Goal: Task Accomplishment & Management: Manage account settings

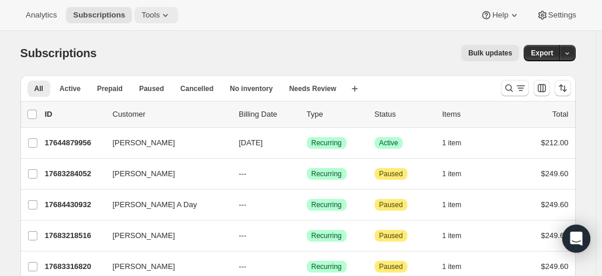
click at [148, 18] on span "Tools" at bounding box center [150, 15] width 18 height 9
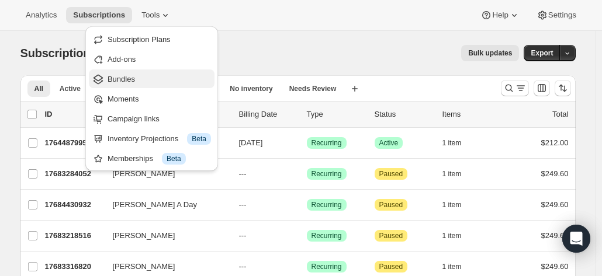
click at [116, 76] on span "Bundles" at bounding box center [121, 79] width 27 height 9
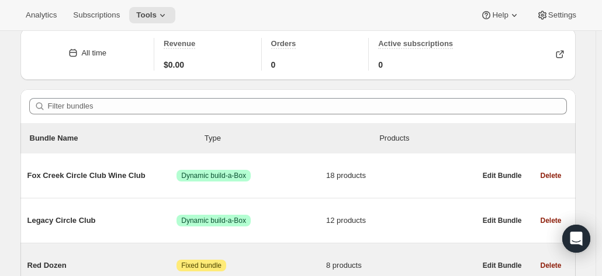
scroll to position [117, 0]
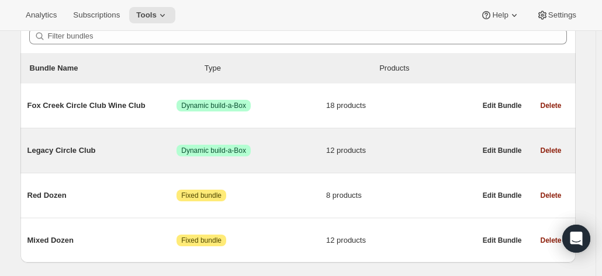
click at [82, 154] on span "Legacy Circle Club" at bounding box center [102, 151] width 150 height 12
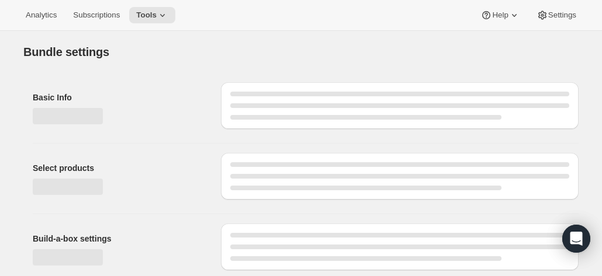
type input "Legacy Circle Club"
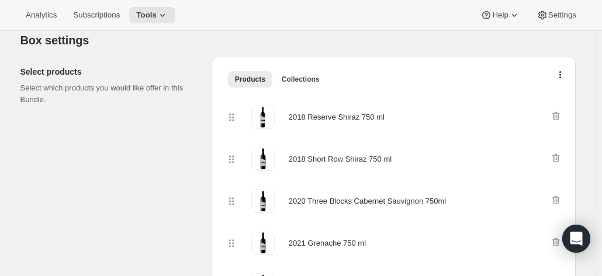
scroll to position [234, 0]
click at [86, 18] on span "Subscriptions" at bounding box center [96, 15] width 47 height 9
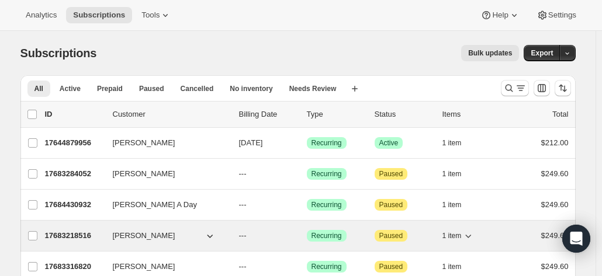
scroll to position [58, 0]
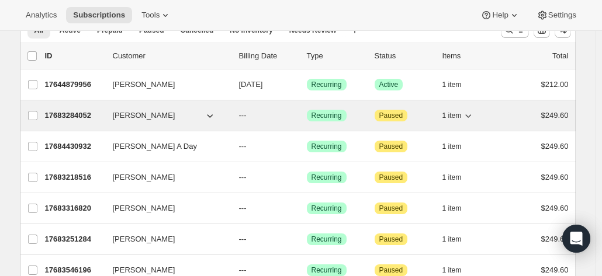
click at [118, 112] on span "[PERSON_NAME]" at bounding box center [144, 116] width 63 height 12
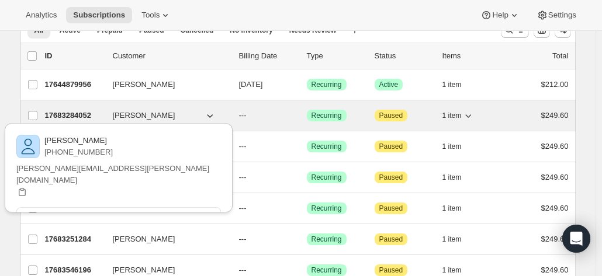
click at [75, 114] on p "17683284052" at bounding box center [74, 116] width 58 height 12
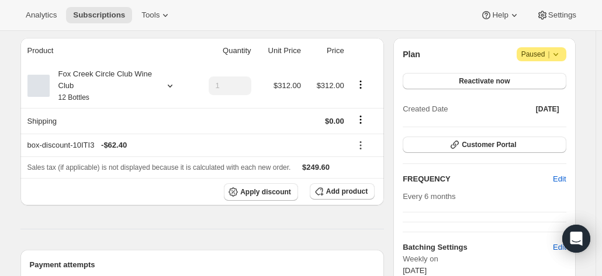
scroll to position [117, 0]
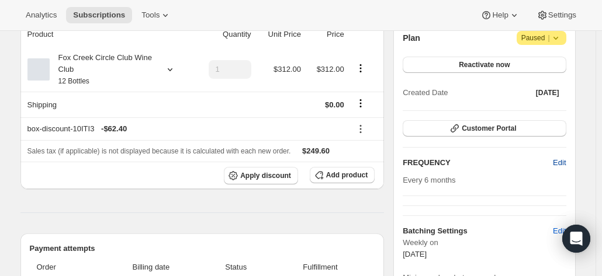
click at [561, 163] on span "Edit" at bounding box center [559, 163] width 13 height 12
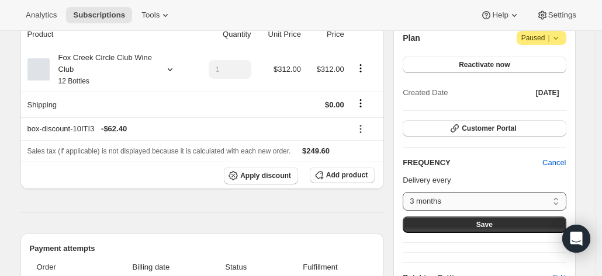
click at [491, 197] on select "3 months 4 months 6 months Custom..." at bounding box center [484, 201] width 163 height 19
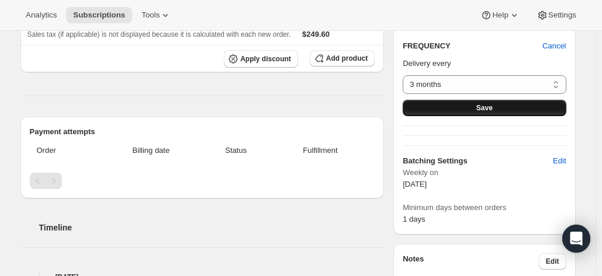
scroll to position [175, 0]
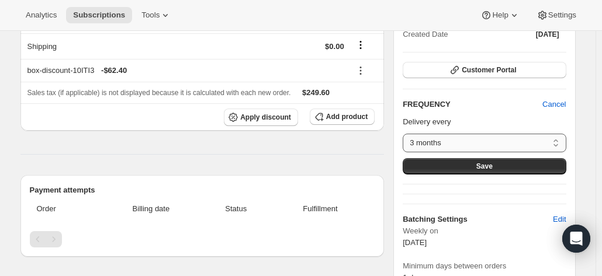
click at [441, 140] on select "3 months 4 months 6 months Custom..." at bounding box center [484, 143] width 163 height 19
click at [473, 113] on div "FREQUENCY Cancel Delivery every 3 months 4 months 6 months Custom... 3 months S…" at bounding box center [484, 137] width 163 height 76
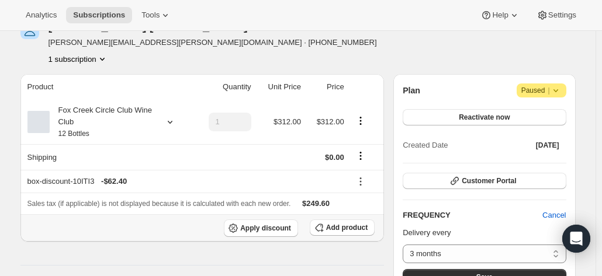
scroll to position [0, 0]
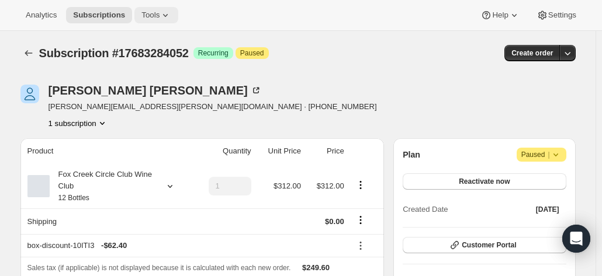
click at [148, 19] on span "Tools" at bounding box center [150, 15] width 18 height 9
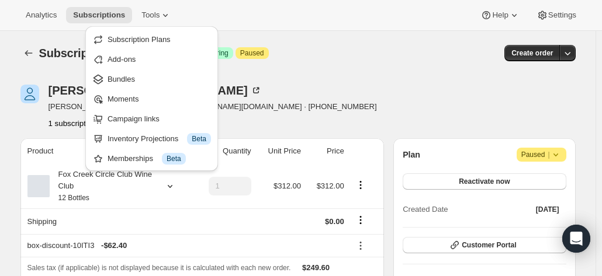
click at [383, 68] on div "Subscription #17683284052. This page is ready Subscription #17683284052 Success…" at bounding box center [297, 53] width 555 height 44
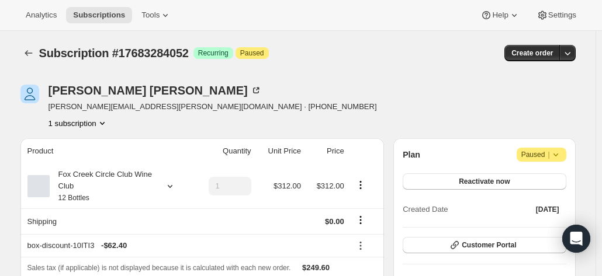
drag, startPoint x: 107, startPoint y: 16, endPoint x: 160, endPoint y: 41, distance: 58.8
click at [98, 14] on span "Subscriptions" at bounding box center [99, 15] width 52 height 9
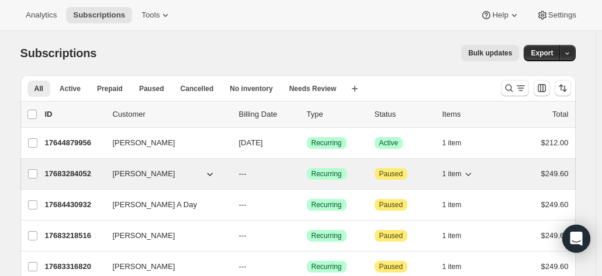
scroll to position [58, 0]
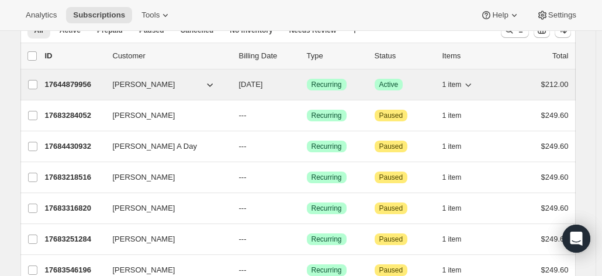
click at [75, 79] on p "17644879956" at bounding box center [74, 85] width 58 height 12
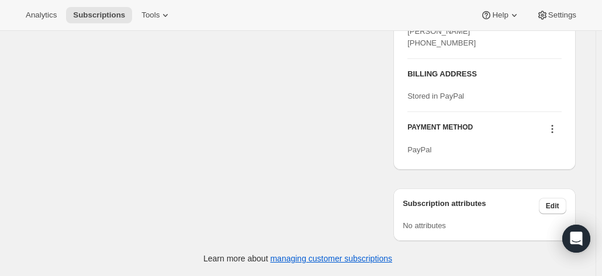
scroll to position [612, 0]
click at [553, 130] on icon at bounding box center [552, 129] width 12 height 12
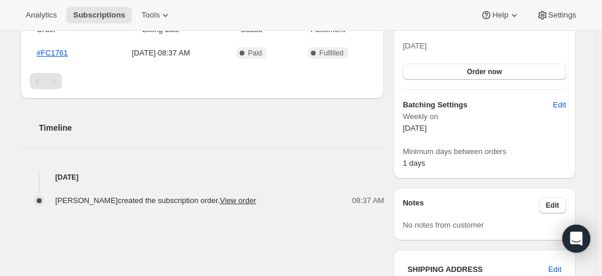
scroll to position [86, 0]
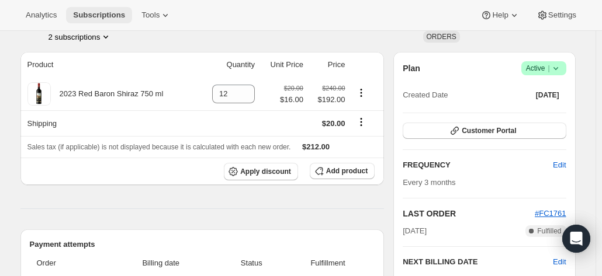
click at [90, 11] on span "Subscriptions" at bounding box center [99, 15] width 52 height 9
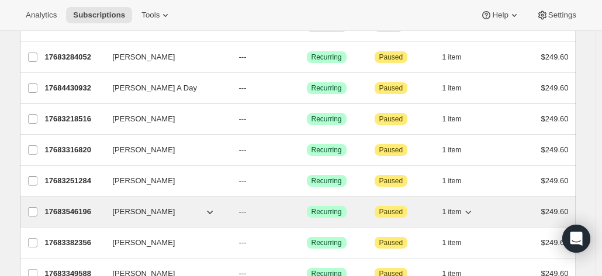
scroll to position [175, 0]
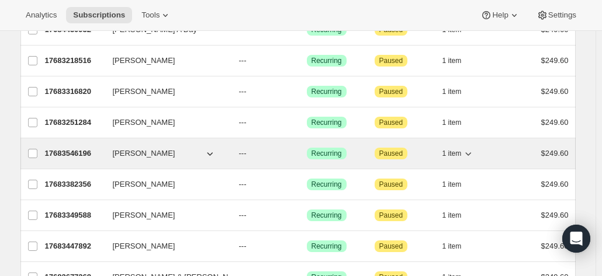
click at [128, 153] on span "[PERSON_NAME]" at bounding box center [144, 154] width 63 height 12
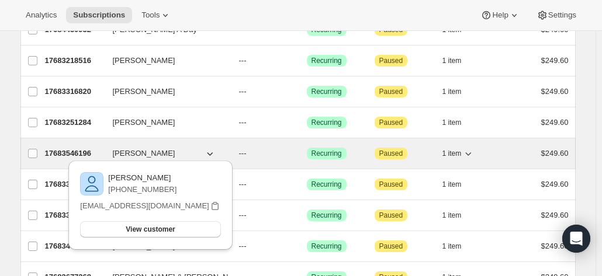
click at [84, 148] on p "17683546196" at bounding box center [74, 154] width 58 height 12
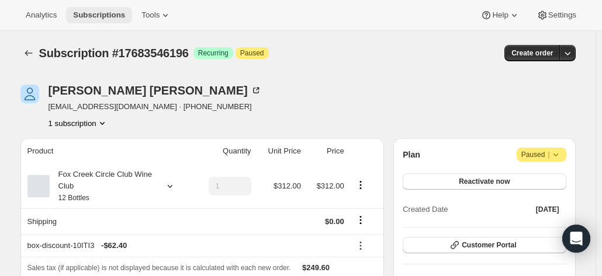
click at [90, 11] on span "Subscriptions" at bounding box center [99, 15] width 52 height 9
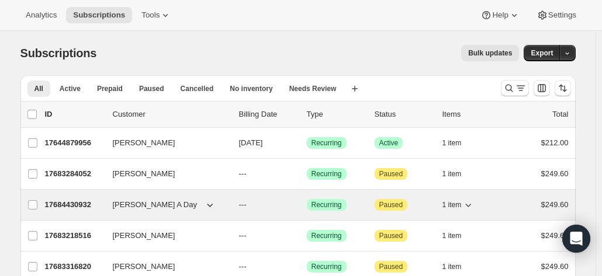
click at [85, 205] on p "17684430932" at bounding box center [74, 205] width 58 height 12
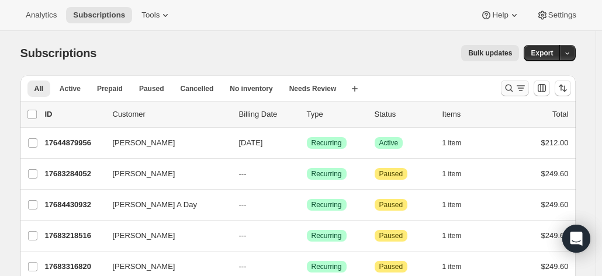
click at [512, 87] on icon "Search and filter results" at bounding box center [509, 89] width 8 height 8
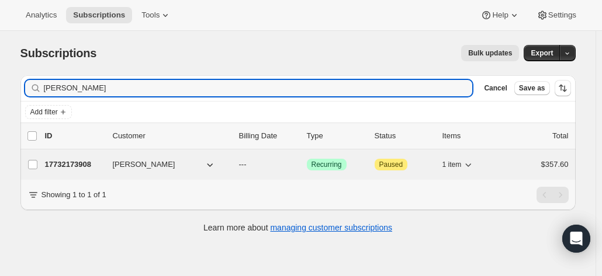
type input "[PERSON_NAME]"
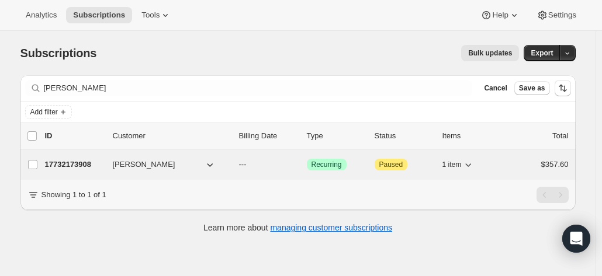
click at [91, 159] on p "17732173908" at bounding box center [74, 165] width 58 height 12
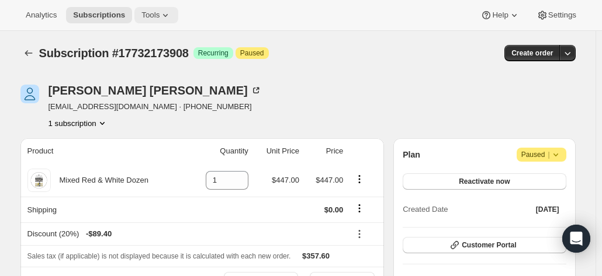
click at [146, 13] on span "Tools" at bounding box center [150, 15] width 18 height 9
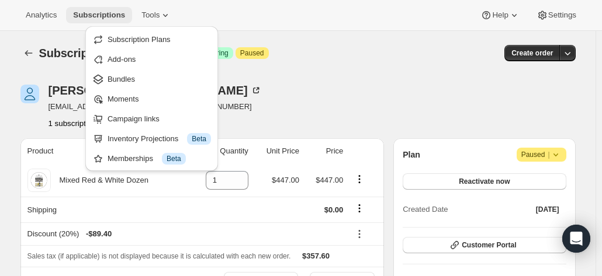
click at [98, 15] on span "Subscriptions" at bounding box center [99, 15] width 52 height 9
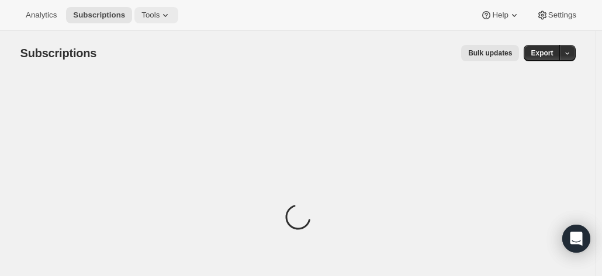
click at [147, 16] on span "Tools" at bounding box center [150, 15] width 18 height 9
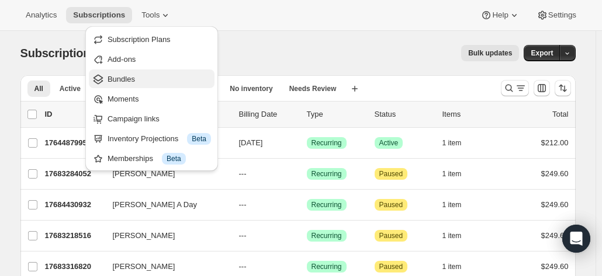
click at [116, 82] on span "Bundles" at bounding box center [121, 79] width 27 height 9
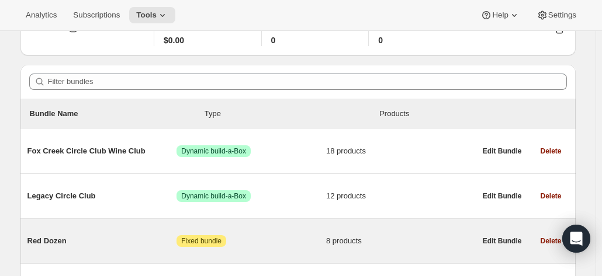
scroll to position [148, 0]
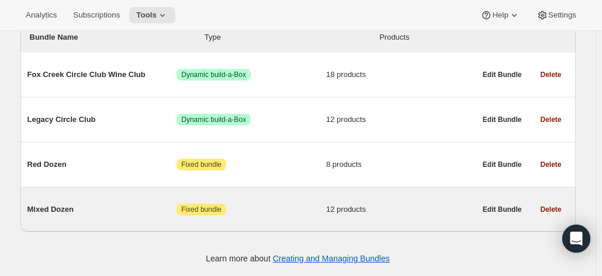
click at [56, 210] on span "Mixed Dozen" at bounding box center [102, 210] width 150 height 12
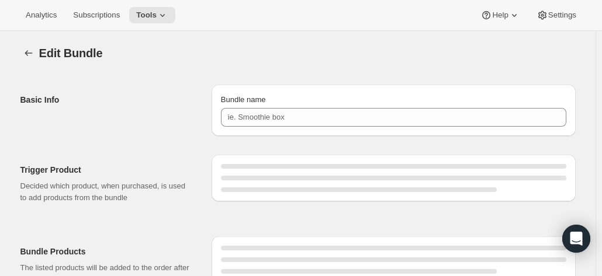
type input "Mixed Dozen"
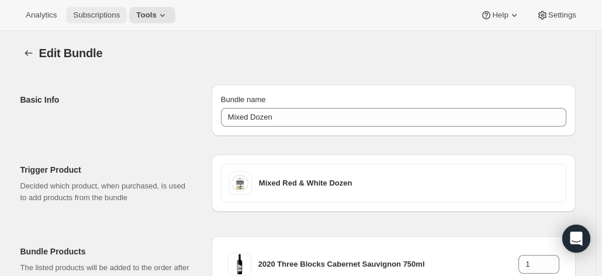
click at [83, 11] on span "Subscriptions" at bounding box center [96, 15] width 47 height 9
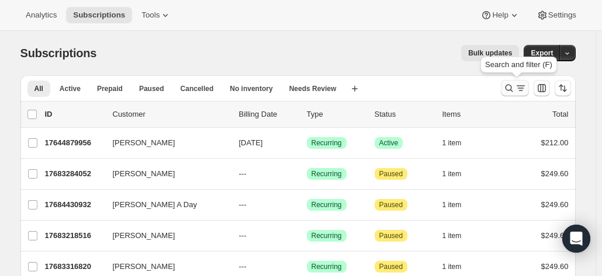
click at [507, 89] on icon "Search and filter results" at bounding box center [509, 88] width 12 height 12
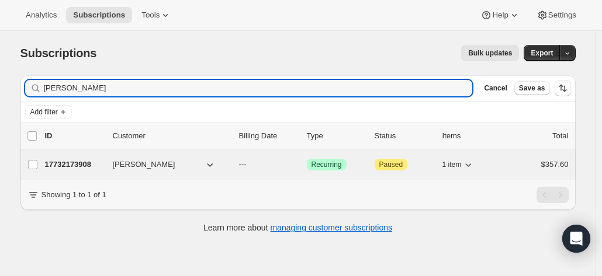
type input "[PERSON_NAME]"
click at [98, 171] on div "17732173908 [PERSON_NAME] --- Success Recurring Attention Paused 1 item $357.60" at bounding box center [307, 165] width 524 height 16
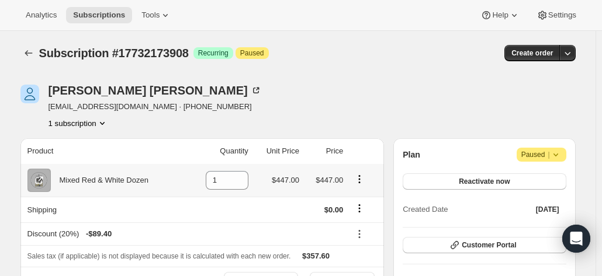
scroll to position [58, 0]
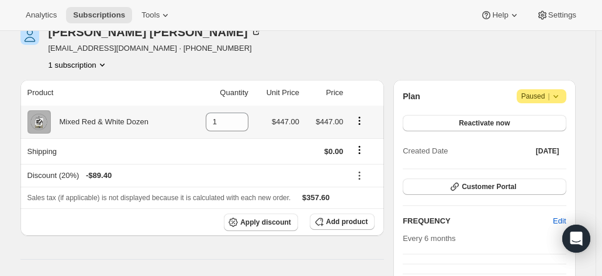
click at [363, 122] on icon "Product actions" at bounding box center [360, 121] width 12 height 12
click at [40, 120] on icon at bounding box center [38, 122] width 7 height 7
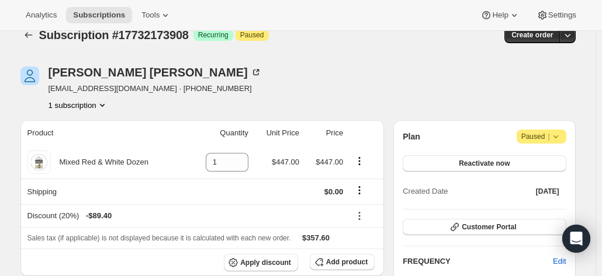
scroll to position [0, 0]
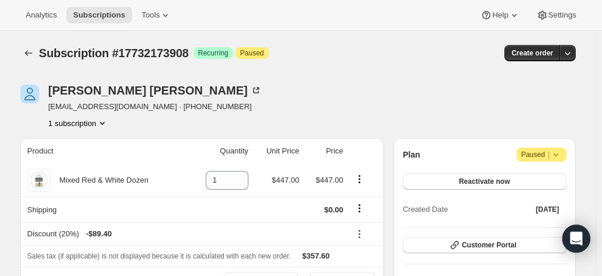
click at [561, 153] on icon at bounding box center [556, 155] width 12 height 12
click at [569, 55] on icon "button" at bounding box center [568, 53] width 12 height 12
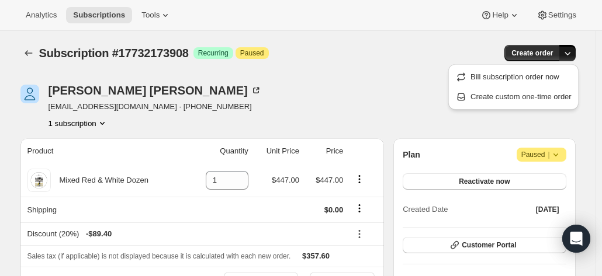
click at [278, 93] on div "[PERSON_NAME] [EMAIL_ADDRESS][DOMAIN_NAME] · [PHONE_NUMBER] 1 subscription" at bounding box center [214, 107] width 389 height 44
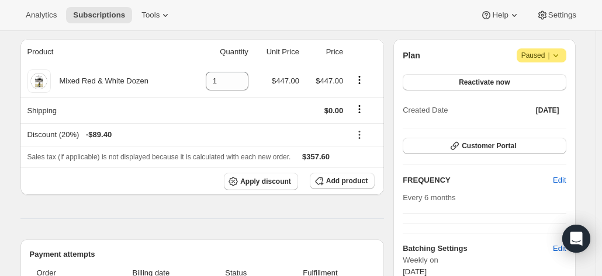
scroll to position [58, 0]
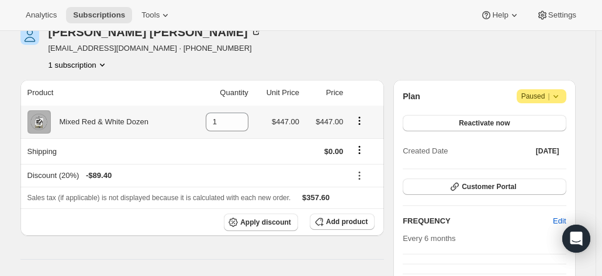
click at [361, 121] on icon "Product actions" at bounding box center [360, 121] width 2 height 2
click at [349, 144] on span "Swap variant" at bounding box center [363, 142] width 44 height 9
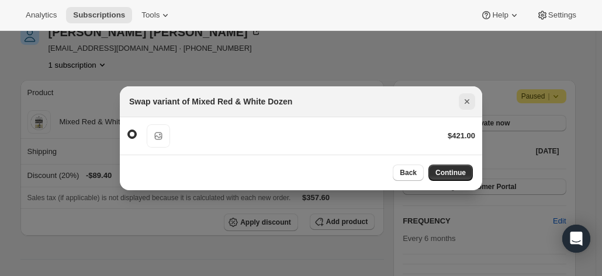
click at [469, 101] on icon "Close" at bounding box center [467, 102] width 12 height 12
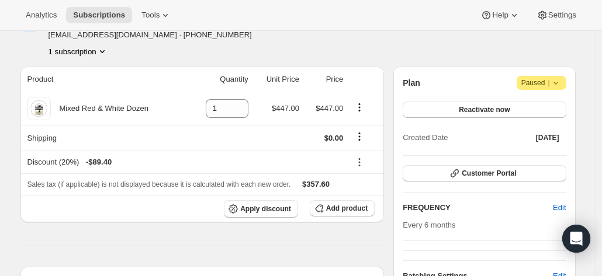
scroll to position [0, 0]
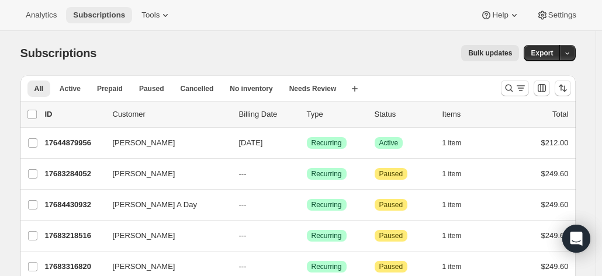
click at [93, 12] on span "Subscriptions" at bounding box center [99, 15] width 52 height 9
click at [144, 11] on span "Tools" at bounding box center [150, 15] width 18 height 9
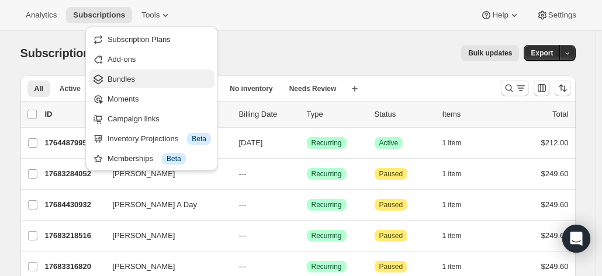
click at [119, 81] on span "Bundles" at bounding box center [121, 79] width 27 height 9
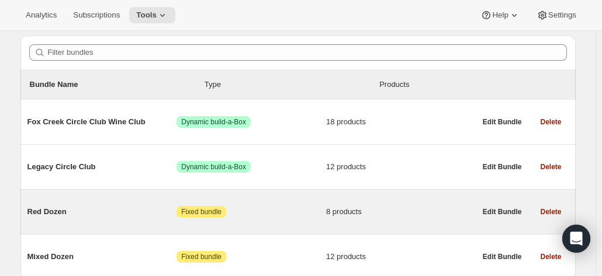
scroll to position [117, 0]
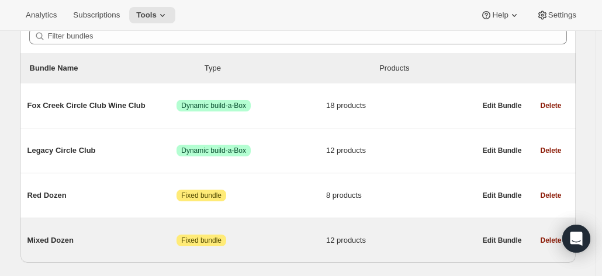
click at [70, 241] on span "Mixed Dozen" at bounding box center [102, 241] width 150 height 12
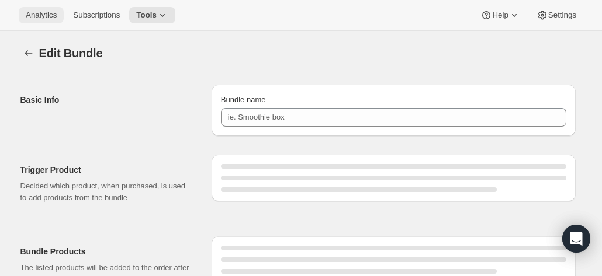
type input "Mixed Dozen"
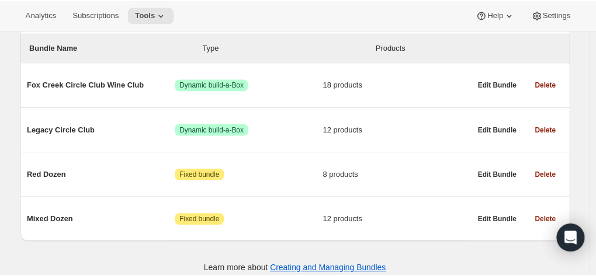
scroll to position [148, 0]
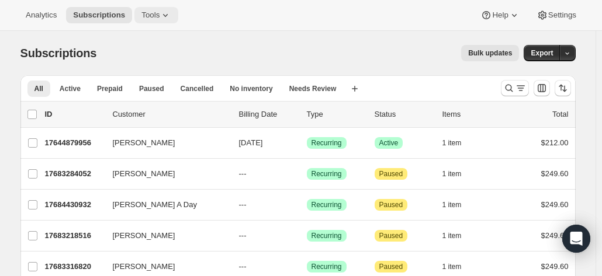
click at [147, 13] on span "Tools" at bounding box center [150, 15] width 18 height 9
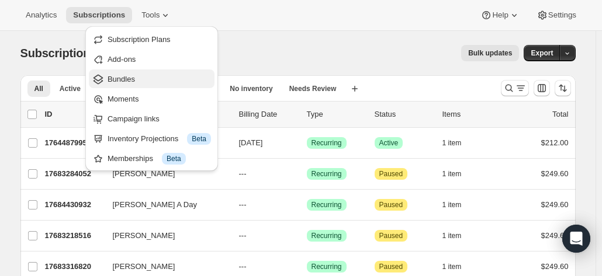
click at [133, 76] on span "Bundles" at bounding box center [121, 79] width 27 height 9
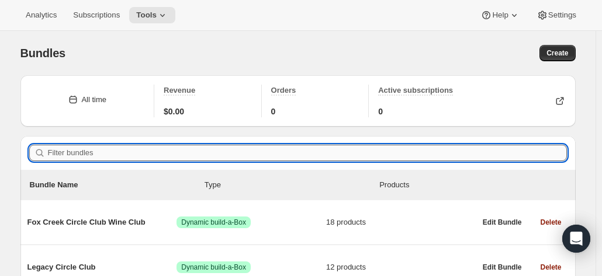
click at [91, 154] on input "Filter bundles" at bounding box center [307, 153] width 519 height 16
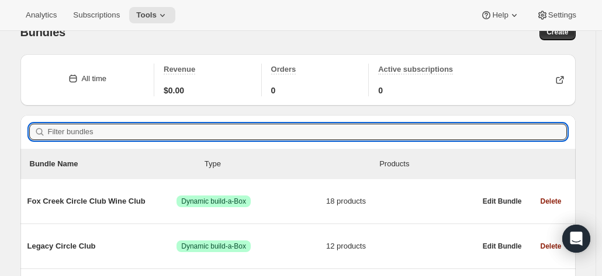
scroll to position [148, 0]
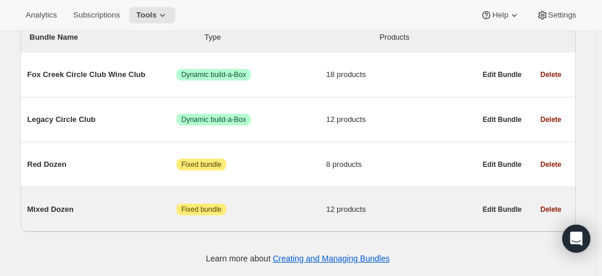
click at [68, 211] on span "Mixed Dozen" at bounding box center [102, 210] width 150 height 12
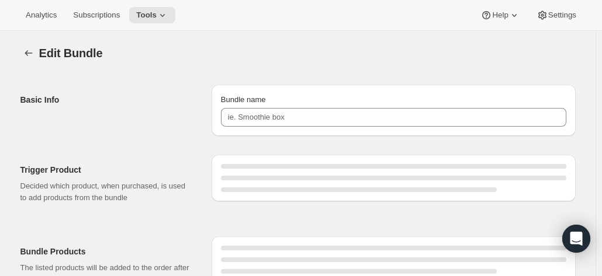
type input "Mixed Dozen"
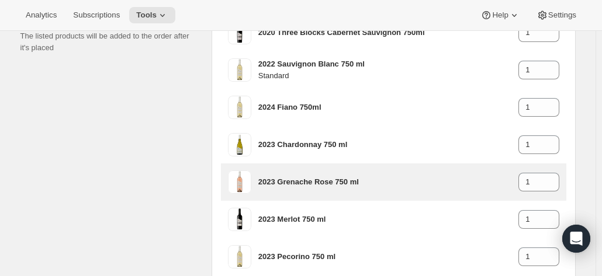
scroll to position [234, 0]
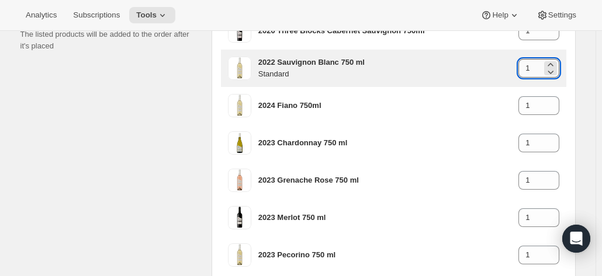
click at [541, 67] on input "1" at bounding box center [529, 68] width 23 height 19
click at [556, 63] on icon at bounding box center [551, 65] width 12 height 12
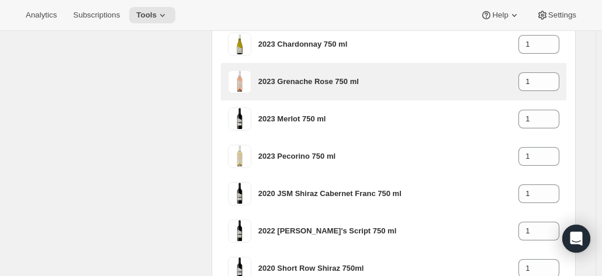
scroll to position [351, 0]
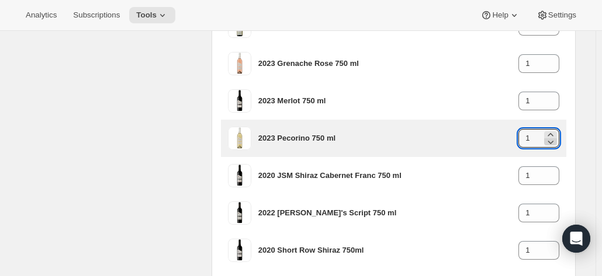
click at [553, 142] on icon at bounding box center [551, 142] width 12 height 12
click at [554, 138] on icon at bounding box center [551, 142] width 12 height 12
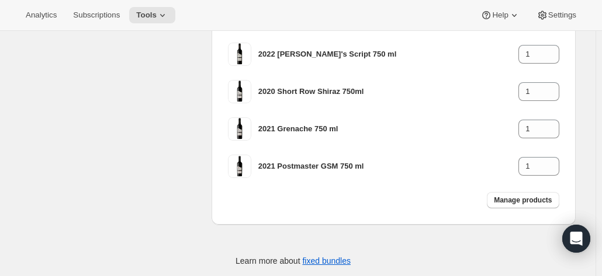
scroll to position [526, 0]
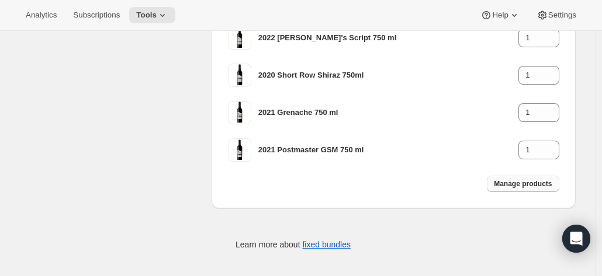
click at [528, 183] on span "Manage products" at bounding box center [523, 183] width 58 height 9
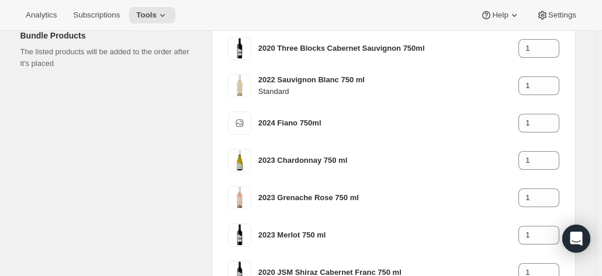
scroll to position [199, 0]
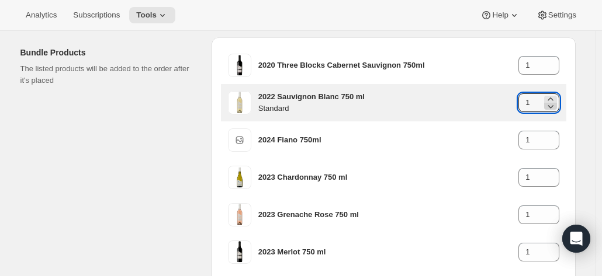
click at [551, 101] on icon at bounding box center [551, 107] width 12 height 12
click at [553, 98] on icon at bounding box center [550, 99] width 5 height 3
type input "2"
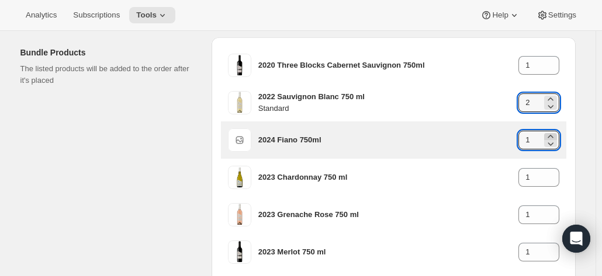
click at [553, 136] on icon at bounding box center [551, 137] width 12 height 12
type input "2"
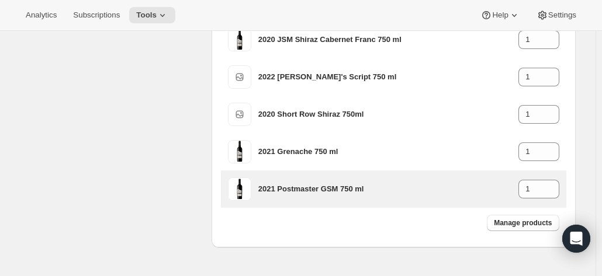
scroll to position [491, 0]
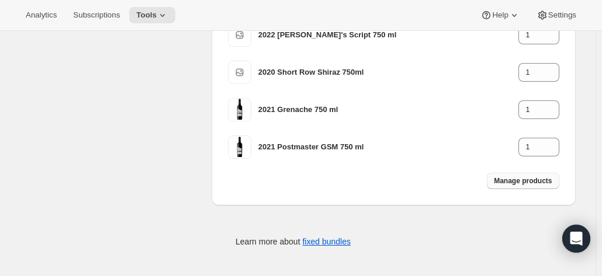
click at [529, 188] on button "Manage products" at bounding box center [523, 181] width 72 height 16
type input "1"
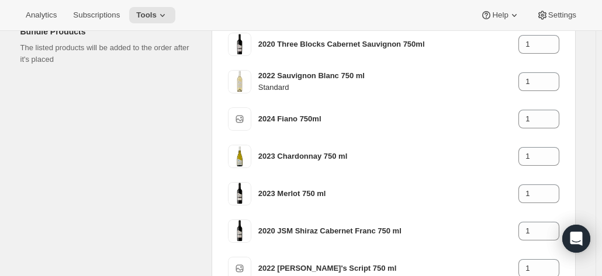
scroll to position [103, 0]
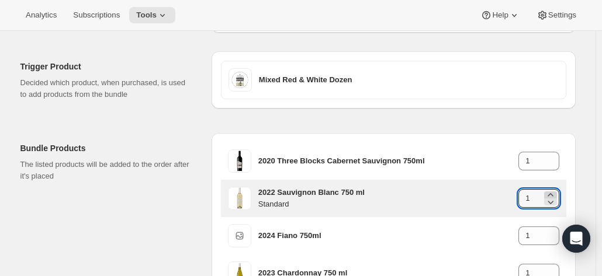
click at [555, 193] on icon at bounding box center [551, 195] width 12 height 12
type input "2"
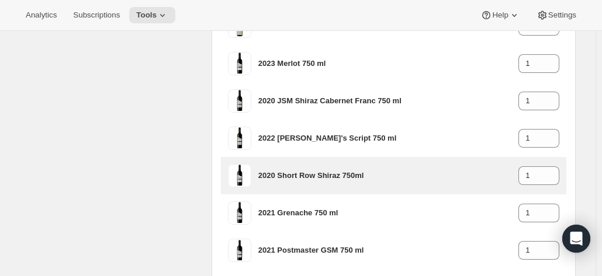
scroll to position [454, 0]
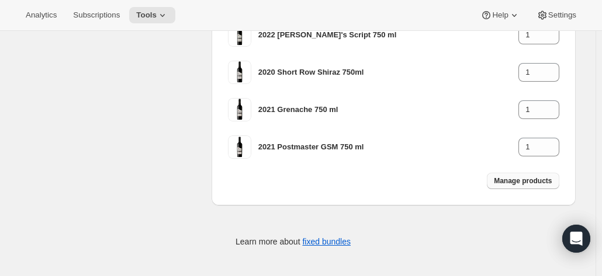
click at [520, 176] on span "Manage products" at bounding box center [523, 180] width 58 height 9
type input "1"
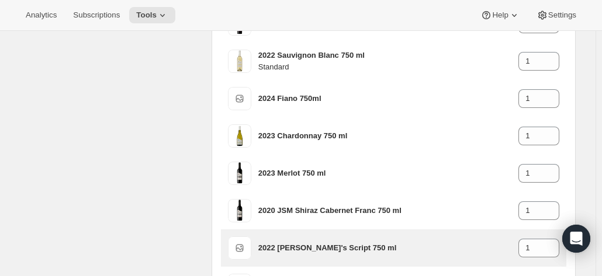
scroll to position [220, 0]
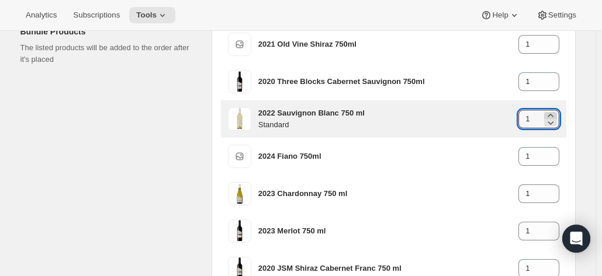
click at [555, 112] on icon at bounding box center [551, 116] width 12 height 12
type input "2"
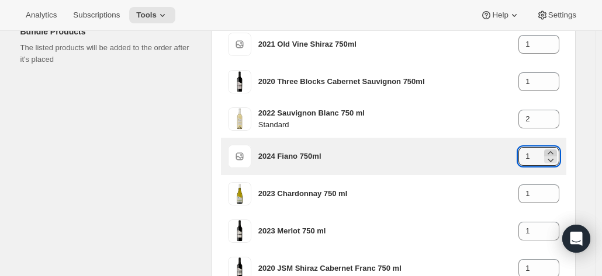
click at [553, 150] on icon at bounding box center [551, 153] width 12 height 12
type input "2"
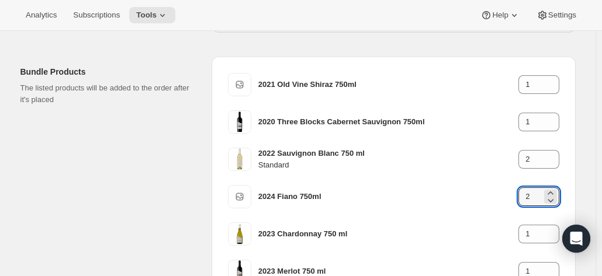
scroll to position [162, 0]
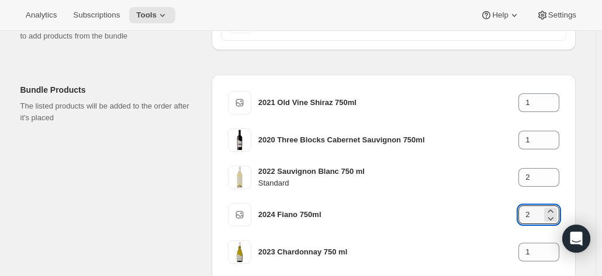
click at [588, 94] on div "Edit Bundle. This page is ready Edit Bundle Basic Info Bundle name Mixed Dozen …" at bounding box center [297, 237] width 583 height 737
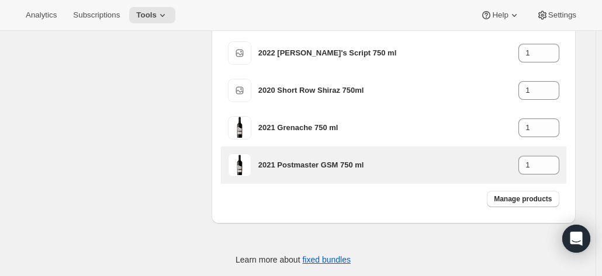
scroll to position [491, 0]
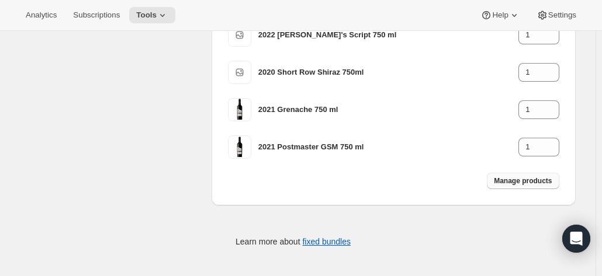
click at [514, 182] on span "Manage products" at bounding box center [523, 180] width 58 height 9
type input "1"
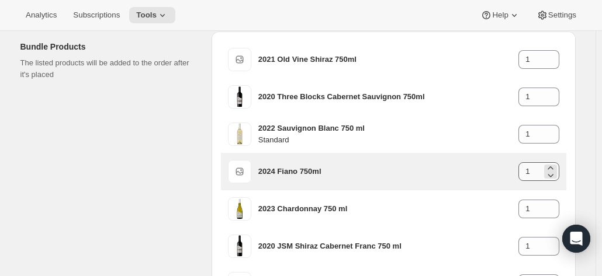
scroll to position [220, 0]
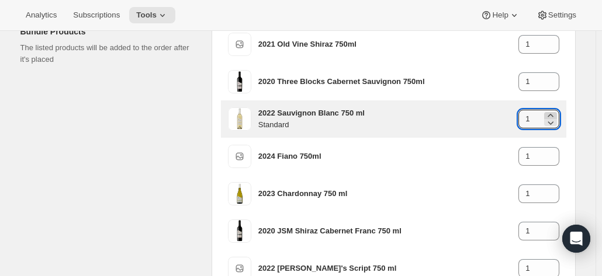
click at [553, 115] on icon at bounding box center [550, 115] width 5 height 3
type input "2"
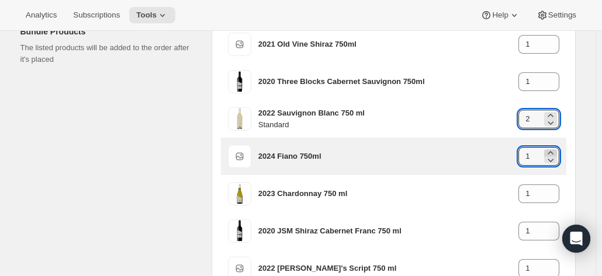
click at [554, 150] on icon at bounding box center [551, 153] width 12 height 12
click at [554, 157] on icon at bounding box center [551, 160] width 12 height 12
type input "2"
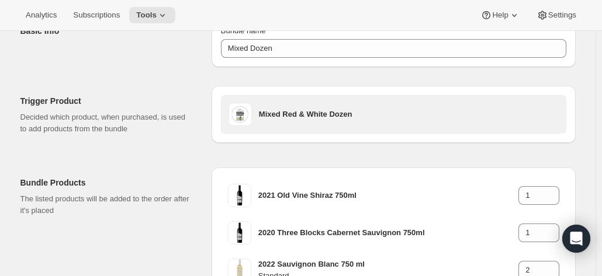
scroll to position [0, 0]
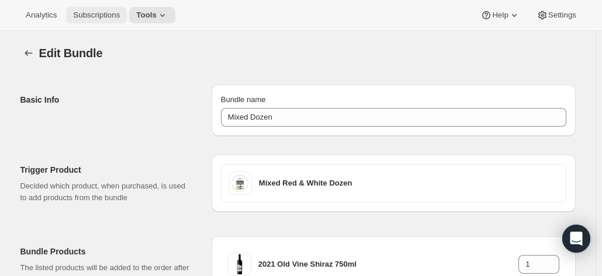
click at [92, 19] on span "Subscriptions" at bounding box center [96, 15] width 47 height 9
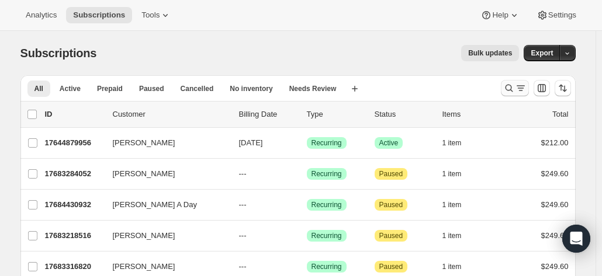
click at [514, 88] on icon "Search and filter results" at bounding box center [509, 88] width 12 height 12
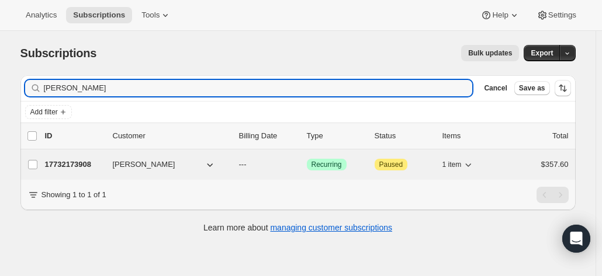
type input "[PERSON_NAME]"
click at [103, 164] on p "17732173908" at bounding box center [74, 165] width 58 height 12
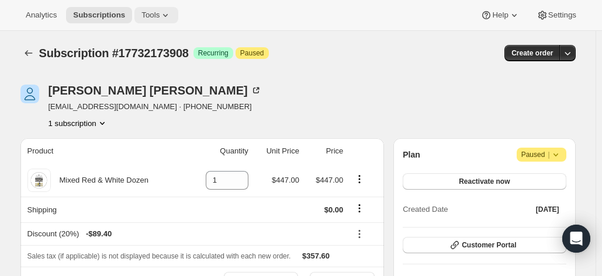
click at [141, 14] on span "Tools" at bounding box center [150, 15] width 18 height 9
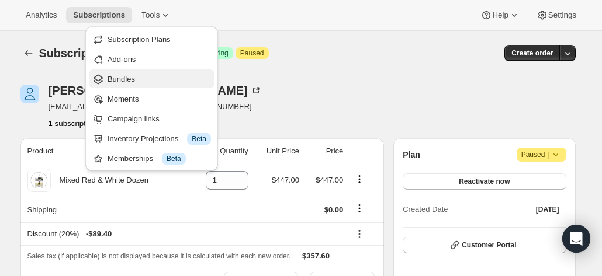
click at [114, 79] on span "Bundles" at bounding box center [121, 79] width 27 height 9
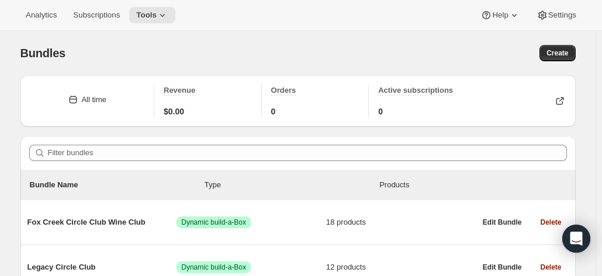
scroll to position [148, 0]
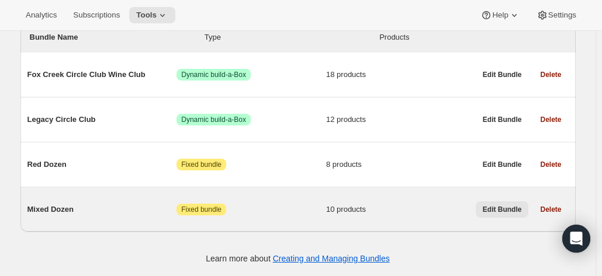
click at [492, 211] on span "Edit Bundle" at bounding box center [502, 209] width 39 height 9
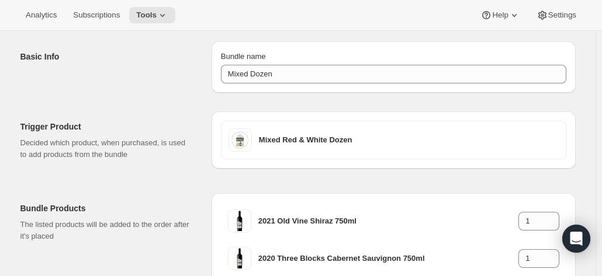
scroll to position [117, 0]
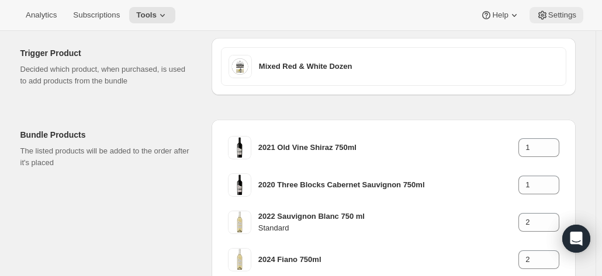
click at [566, 13] on span "Settings" at bounding box center [562, 15] width 28 height 9
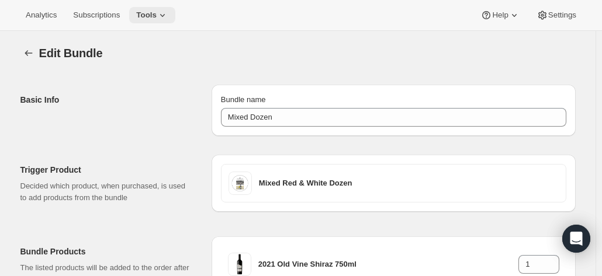
click at [150, 15] on span "Tools" at bounding box center [146, 15] width 20 height 9
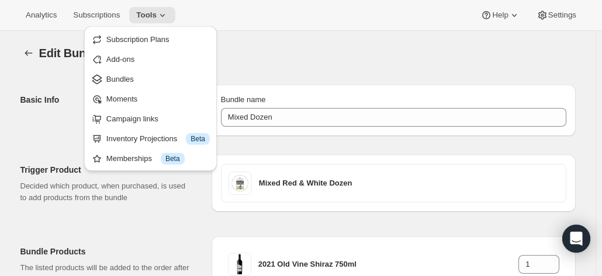
click at [255, 46] on div "Edit Bundle" at bounding box center [307, 53] width 536 height 16
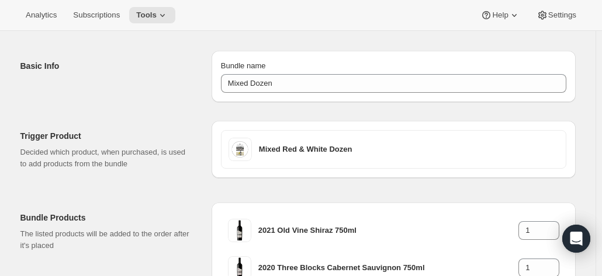
scroll to position [58, 0]
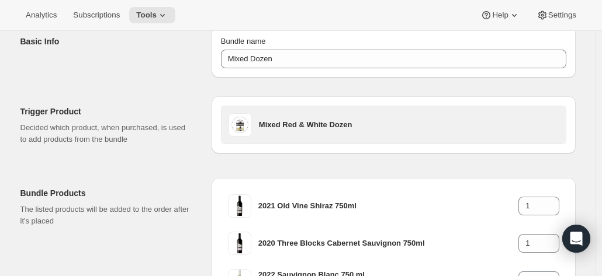
click at [285, 123] on h3 "Mixed Red & White Dozen" at bounding box center [409, 125] width 300 height 12
click at [242, 127] on span at bounding box center [239, 124] width 23 height 23
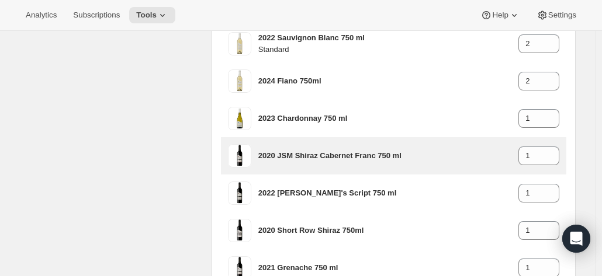
scroll to position [454, 0]
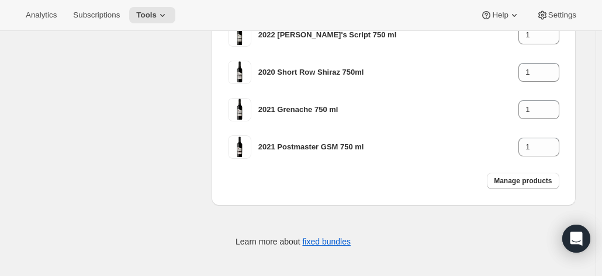
click at [588, 16] on div "Analytics Subscriptions Tools Help Settings" at bounding box center [301, 15] width 602 height 31
click at [552, 16] on span "Settings" at bounding box center [562, 15] width 28 height 9
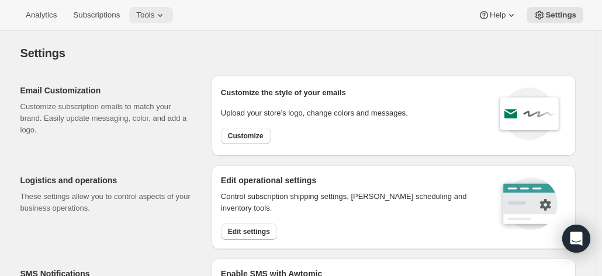
click at [145, 11] on span "Tools" at bounding box center [145, 15] width 18 height 9
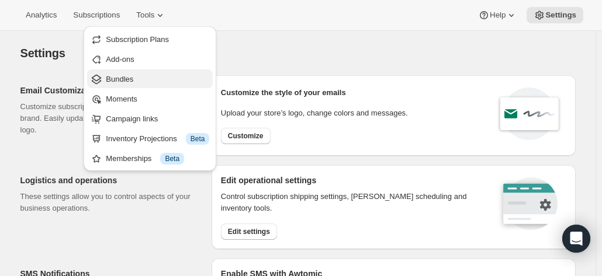
click at [105, 80] on div "Bundles" at bounding box center [150, 80] width 119 height 12
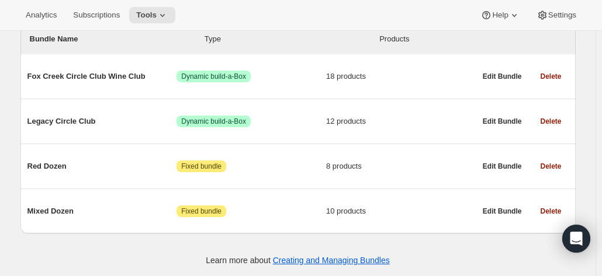
scroll to position [148, 0]
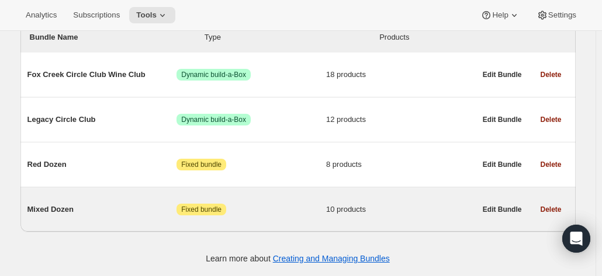
click at [71, 211] on span "Mixed Dozen" at bounding box center [102, 210] width 150 height 12
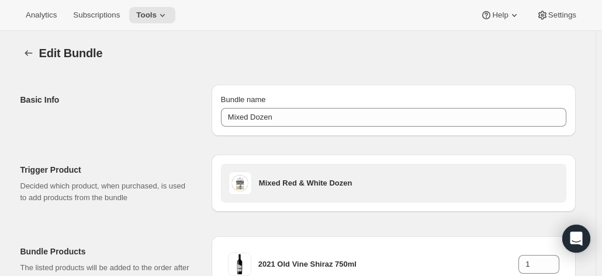
click at [284, 186] on h3 "Mixed Red & White Dozen" at bounding box center [409, 184] width 300 height 12
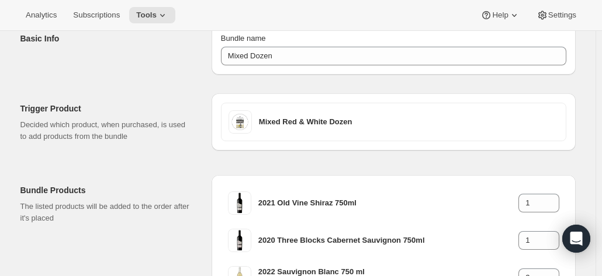
scroll to position [117, 0]
